Goal: Task Accomplishment & Management: Use online tool/utility

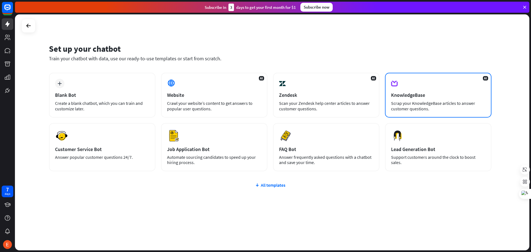
click at [472, 86] on div "AI KnowledgeBase Scrap your KnowledgeBase articles to answer customer questions." at bounding box center [438, 95] width 106 height 45
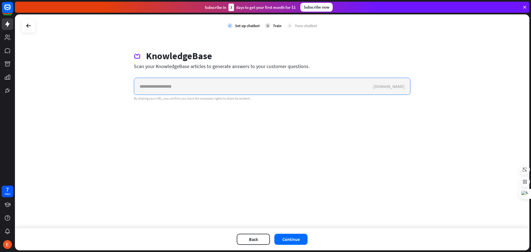
paste input "**********"
type input "**********"
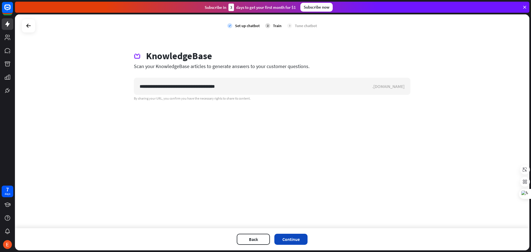
click at [303, 241] on button "Continue" at bounding box center [290, 239] width 33 height 11
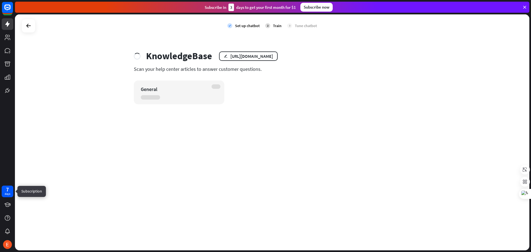
click at [7, 195] on div "days" at bounding box center [8, 194] width 6 height 4
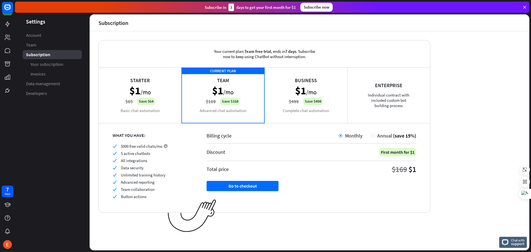
drag, startPoint x: 383, startPoint y: 90, endPoint x: 380, endPoint y: 92, distance: 3.4
click at [383, 90] on div "Enterprise Individual contract with included custom bot building process" at bounding box center [388, 94] width 83 height 55
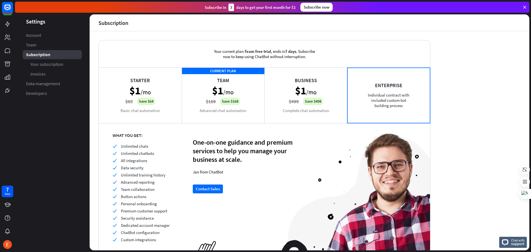
click at [320, 100] on div "Business $1 /mo $499 Save $498 Complete chat automation" at bounding box center [305, 94] width 83 height 55
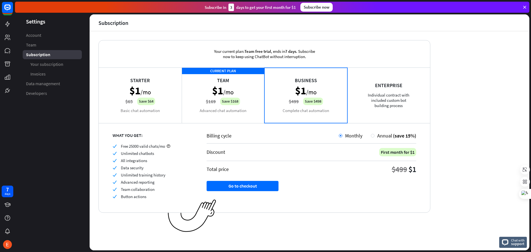
click at [152, 94] on div "Starter $1 /mo $65 Save $64 Basic chat automation" at bounding box center [140, 94] width 83 height 55
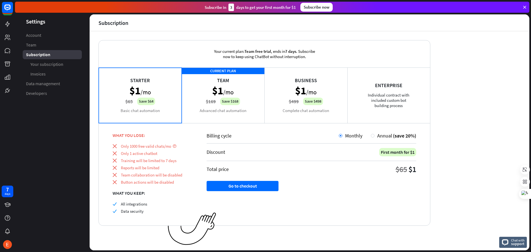
click at [236, 84] on div "CURRENT PLAN Team $1 /mo $169 Save $168 Advanced chat automation" at bounding box center [223, 94] width 83 height 55
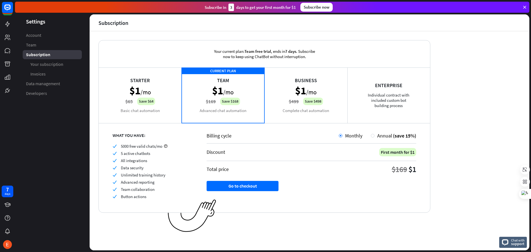
click at [162, 104] on div "Starter $1 /mo $65 Save $64 Basic chat automation" at bounding box center [140, 94] width 83 height 55
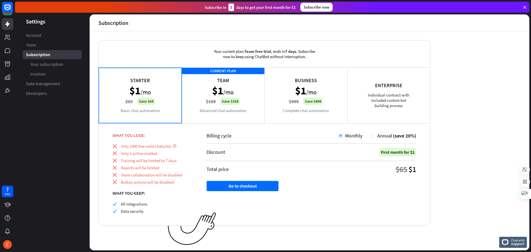
click at [6, 26] on icon at bounding box center [7, 24] width 7 height 7
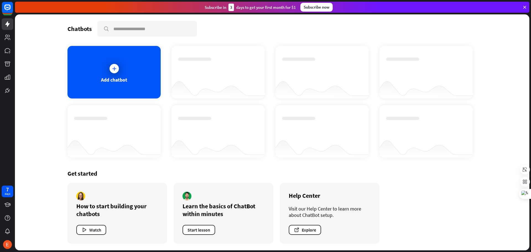
click at [242, 77] on div at bounding box center [218, 67] width 80 height 19
click at [131, 75] on div "Add chatbot" at bounding box center [113, 72] width 93 height 53
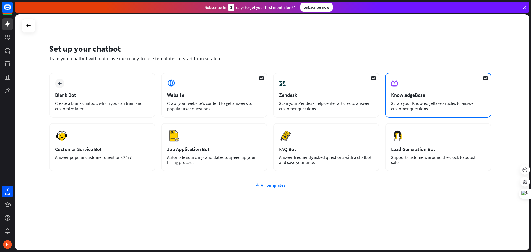
click at [469, 87] on div "AI KnowledgeBase Scrap your KnowledgeBase articles to answer customer questions." at bounding box center [438, 95] width 106 height 45
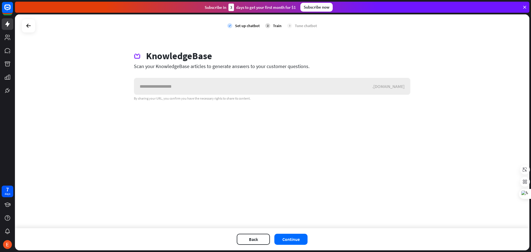
click at [191, 89] on input "text" at bounding box center [253, 86] width 238 height 17
type input "**********"
click at [291, 238] on button "Continue" at bounding box center [290, 239] width 33 height 11
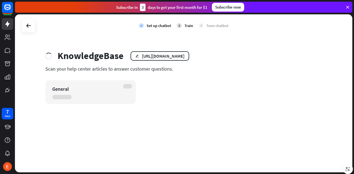
click at [197, 106] on div "check Set up chatbot 2 Train 3 Tune chatbot KnowledgeBase edit [URL][DOMAIN_NAM…" at bounding box center [183, 93] width 337 height 158
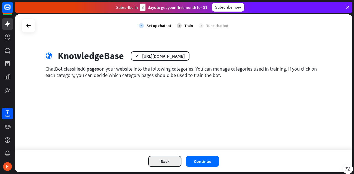
click at [177, 159] on button "Back" at bounding box center [164, 161] width 33 height 11
